Goal: Information Seeking & Learning: Learn about a topic

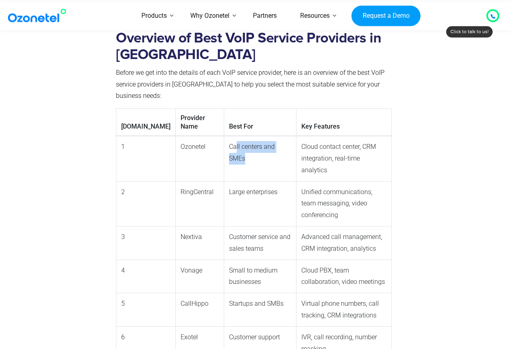
drag, startPoint x: 259, startPoint y: 125, endPoint x: 202, endPoint y: 123, distance: 57.4
click at [224, 136] on td "Call centers and SMEs" at bounding box center [260, 158] width 72 height 45
click at [176, 136] on td "Ozonetel" at bounding box center [200, 158] width 49 height 45
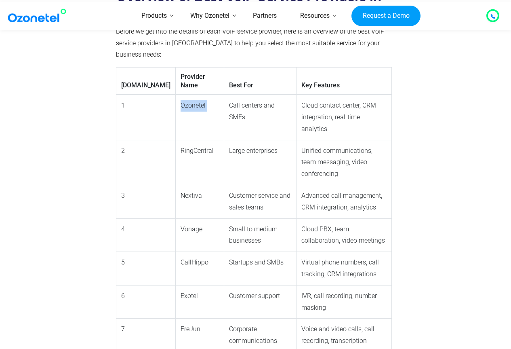
scroll to position [808, 0]
